Goal: Information Seeking & Learning: Learn about a topic

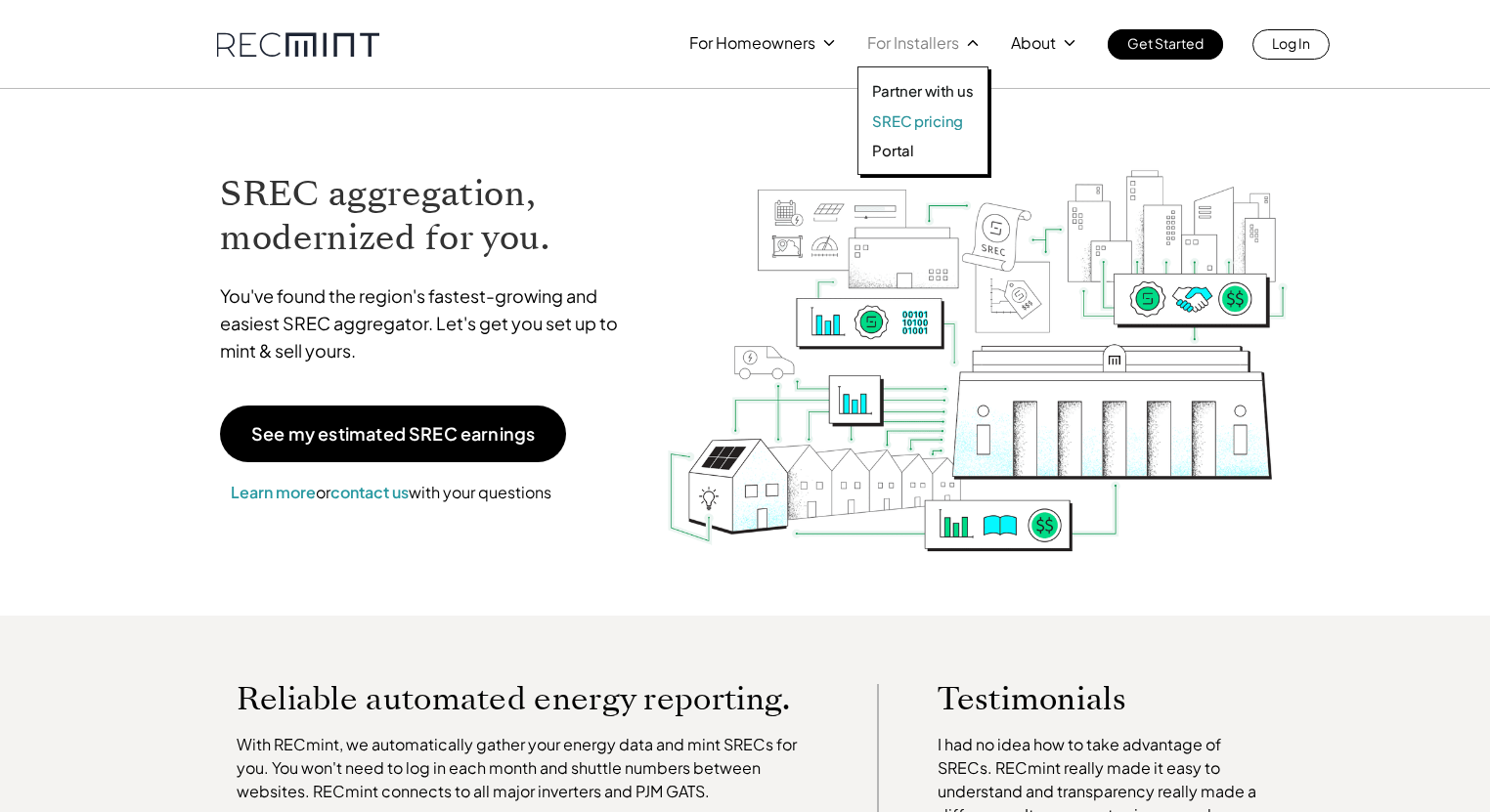
click at [925, 121] on p "SREC pricing" at bounding box center [918, 121] width 91 height 20
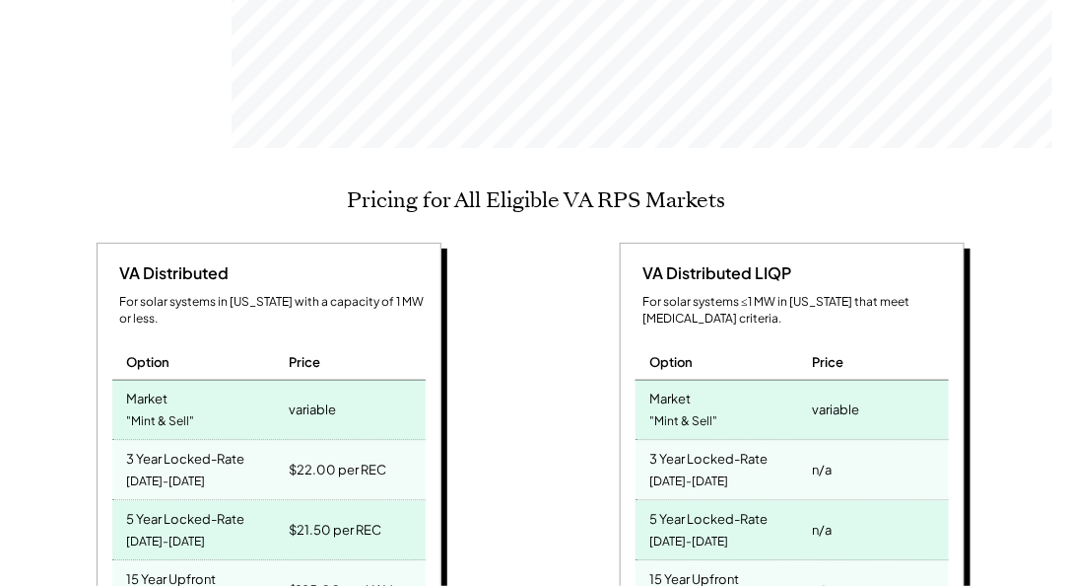
scroll to position [957, 0]
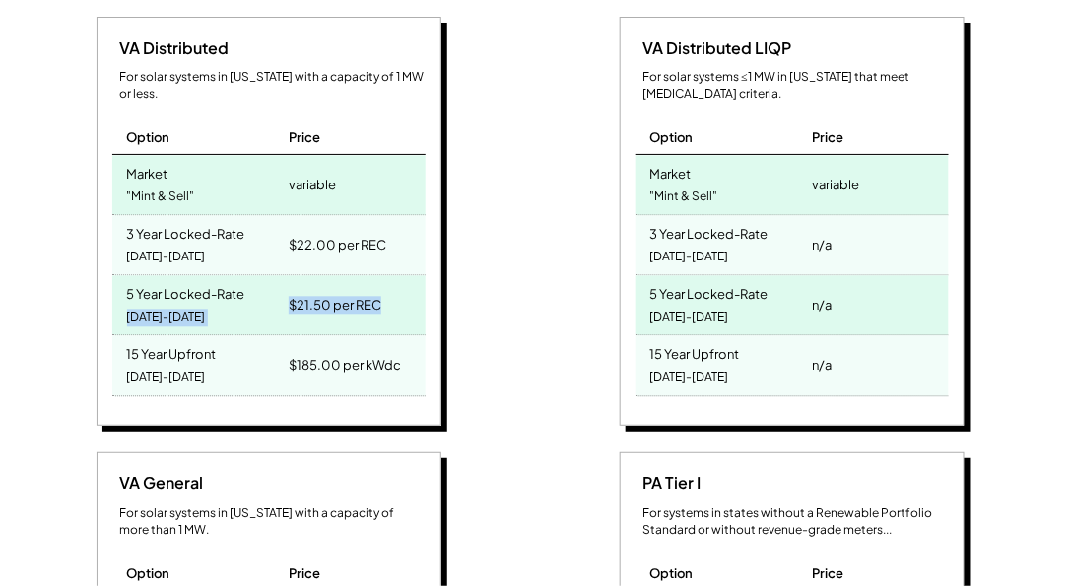
drag, startPoint x: 398, startPoint y: 280, endPoint x: 259, endPoint y: 269, distance: 139.4
click at [259, 275] on div "5 Year Locked-Rate 2025-2029 $21.50 per REC" at bounding box center [268, 305] width 313 height 60
click at [297, 291] on div "$21.50 per REC" at bounding box center [335, 305] width 93 height 28
